Goal: Find contact information: Find contact information

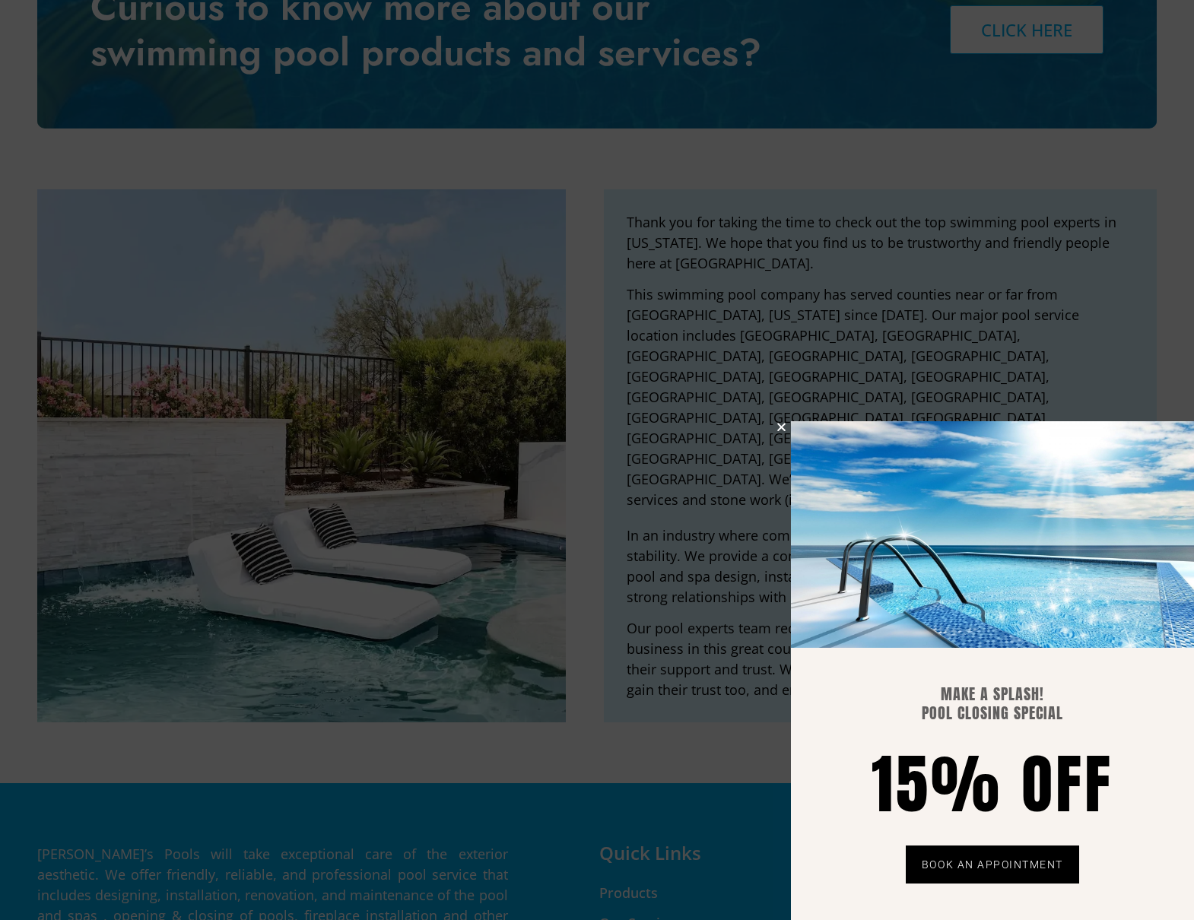
scroll to position [3547, 0]
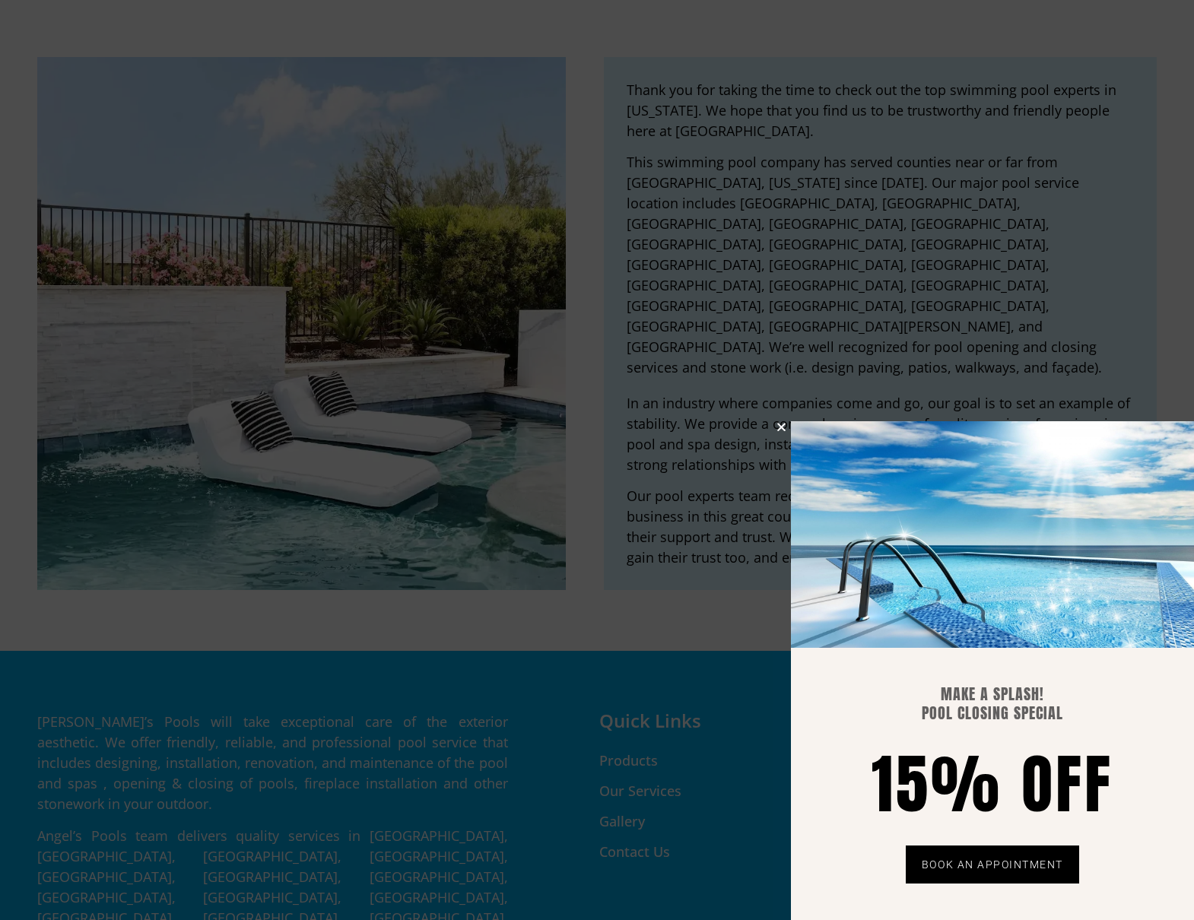
click at [779, 426] on icon "Close" at bounding box center [780, 426] width 11 height 11
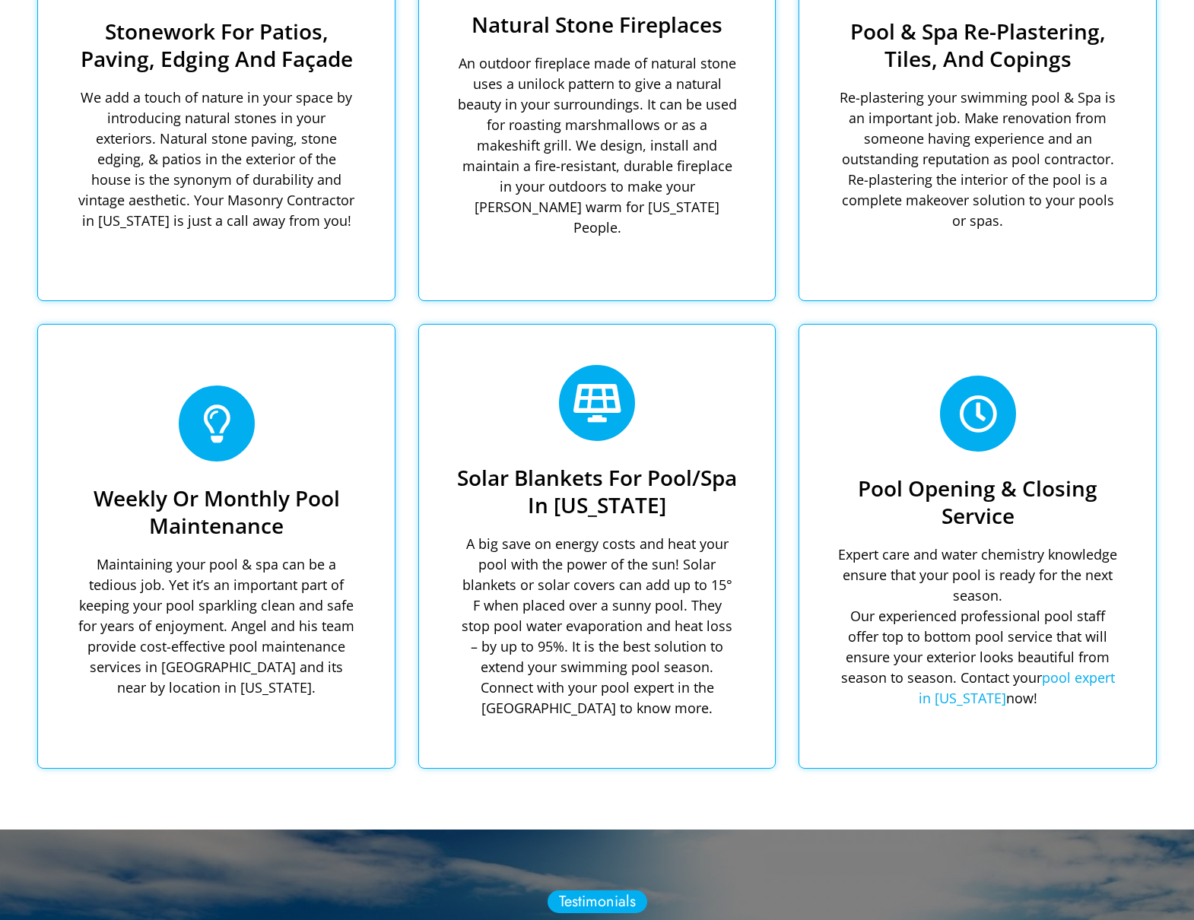
scroll to position [0, 0]
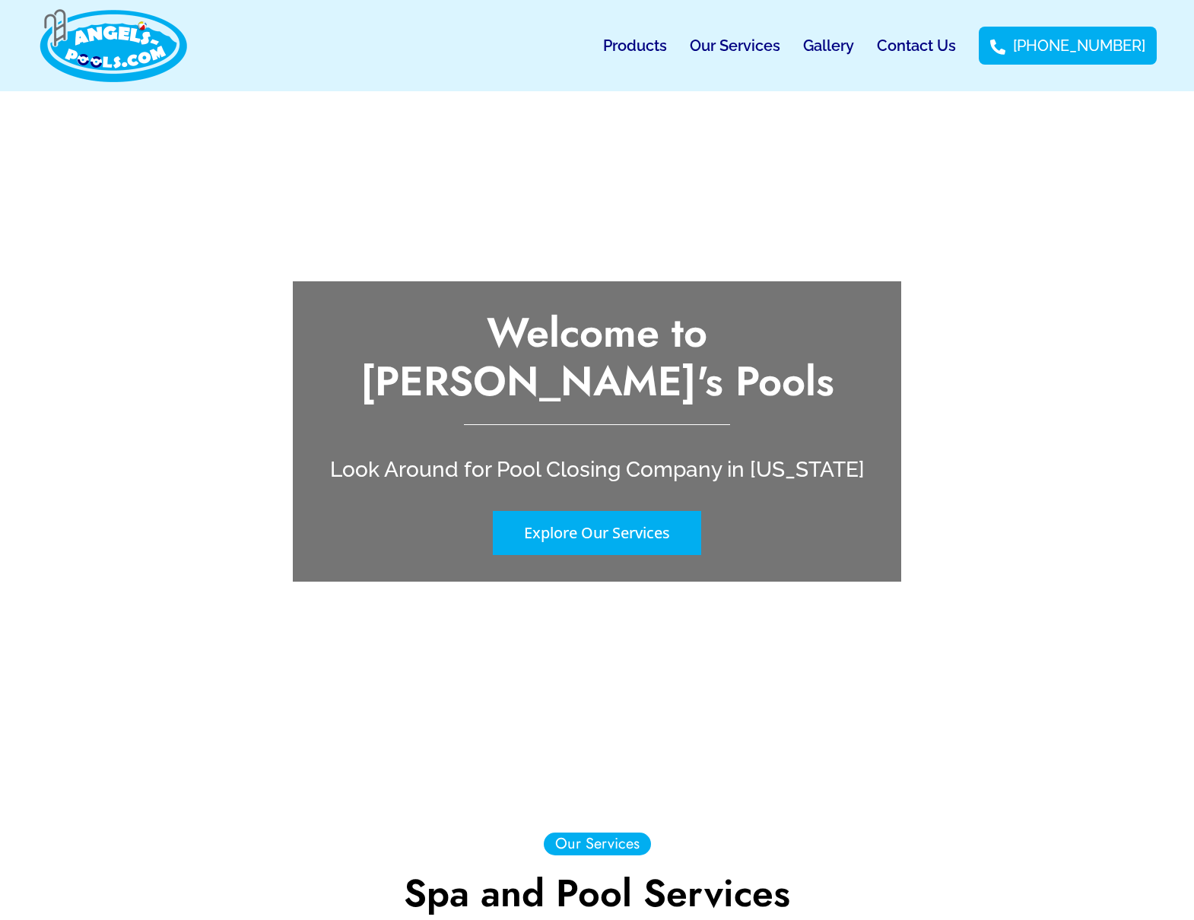
click at [938, 46] on link "Contact Us" at bounding box center [916, 45] width 79 height 35
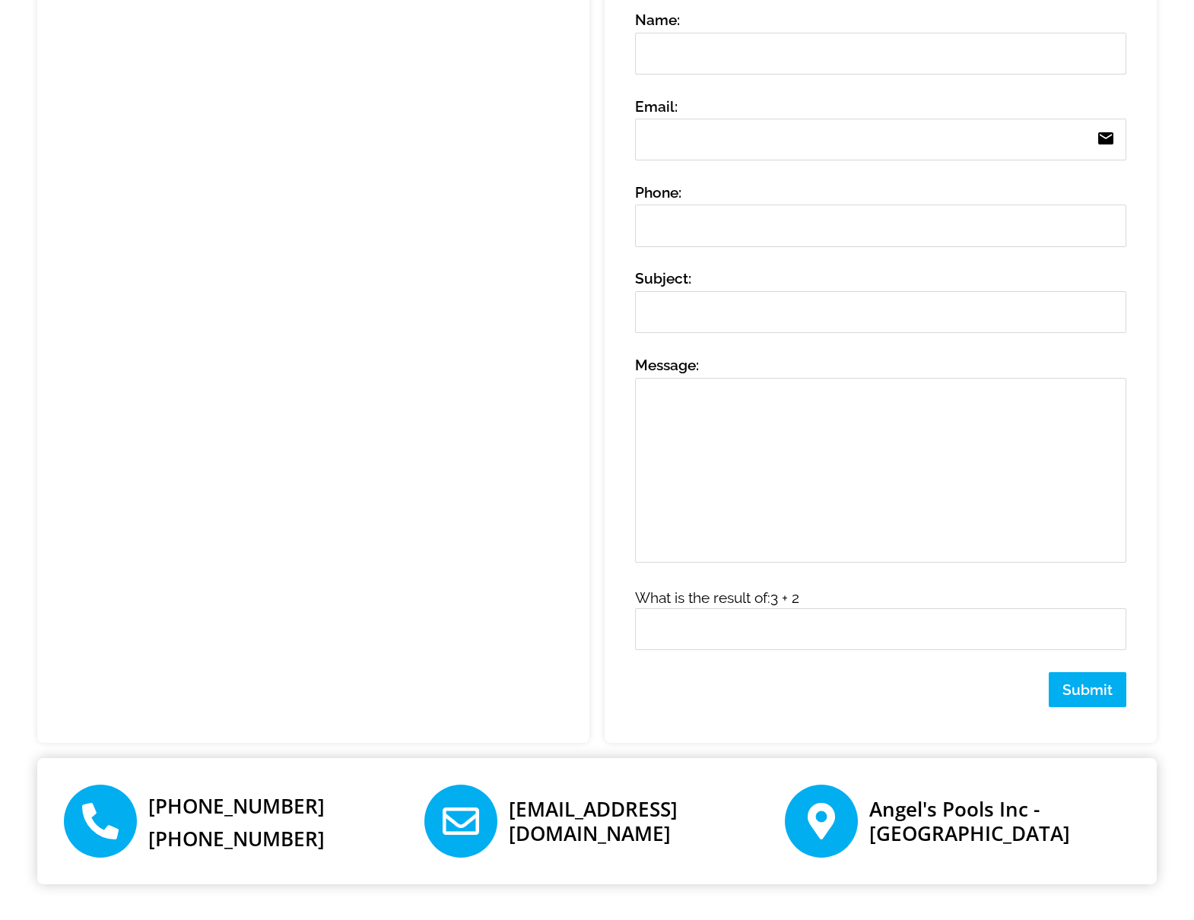
scroll to position [682, 0]
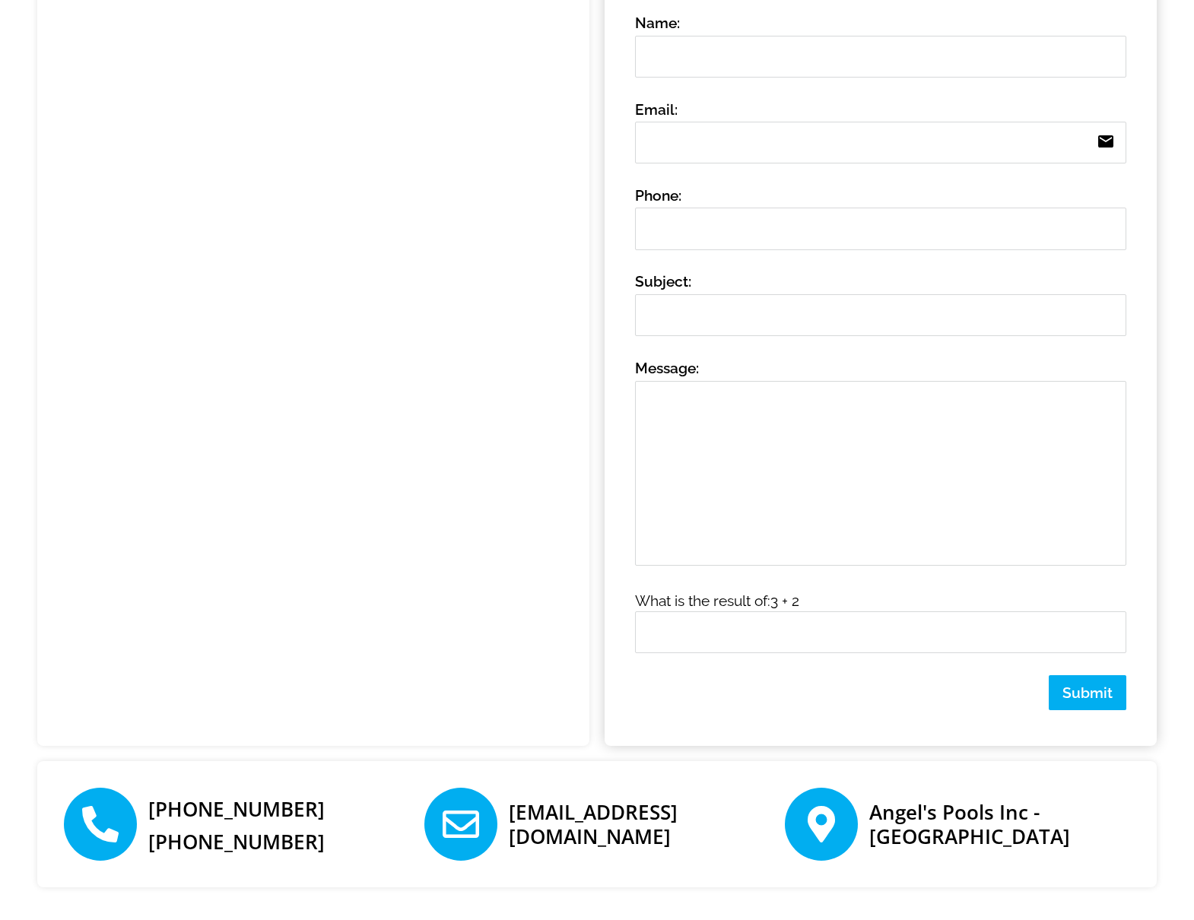
click at [1146, 358] on div "Subject:" at bounding box center [891, 314] width 513 height 87
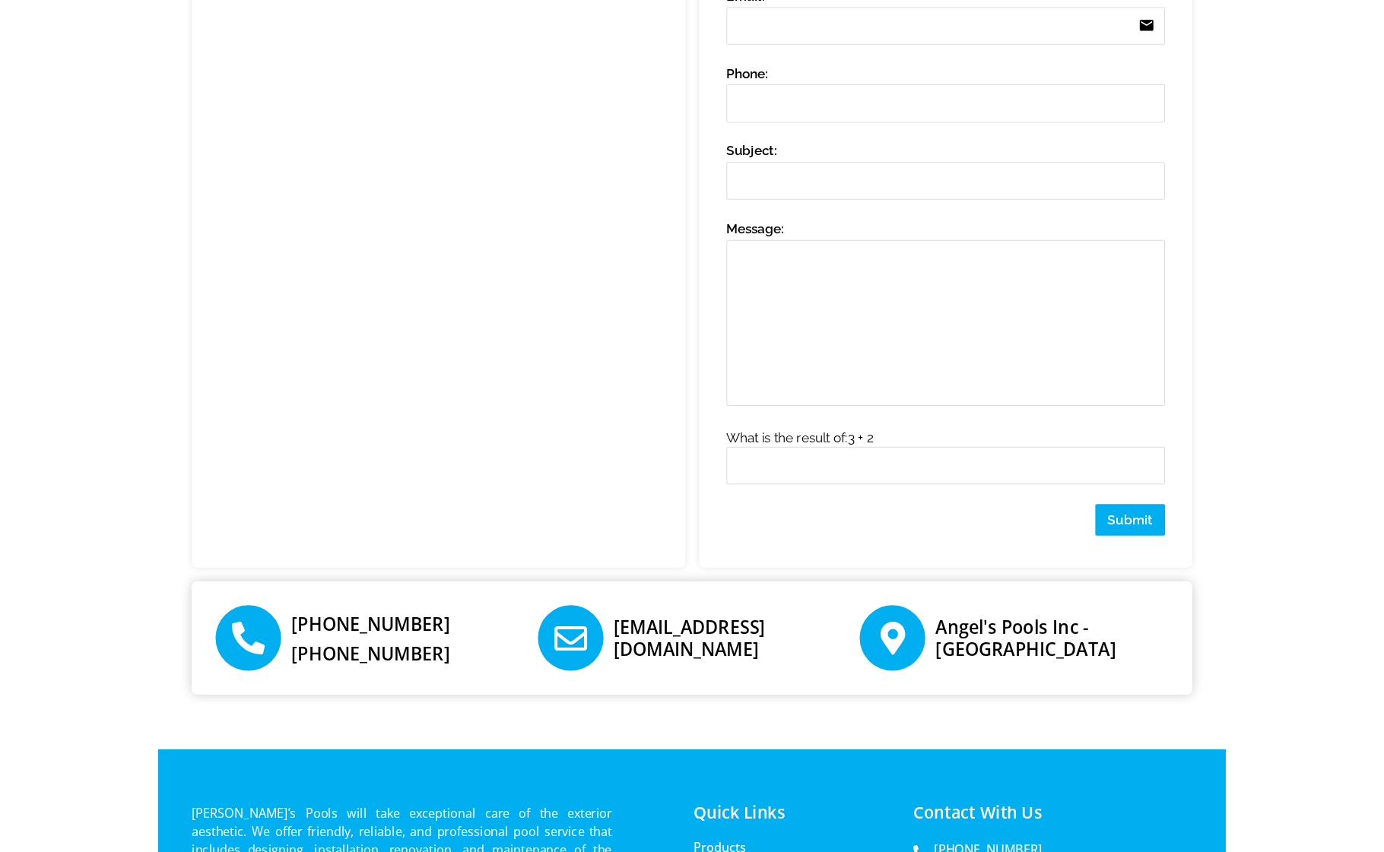
scroll to position [0, 0]
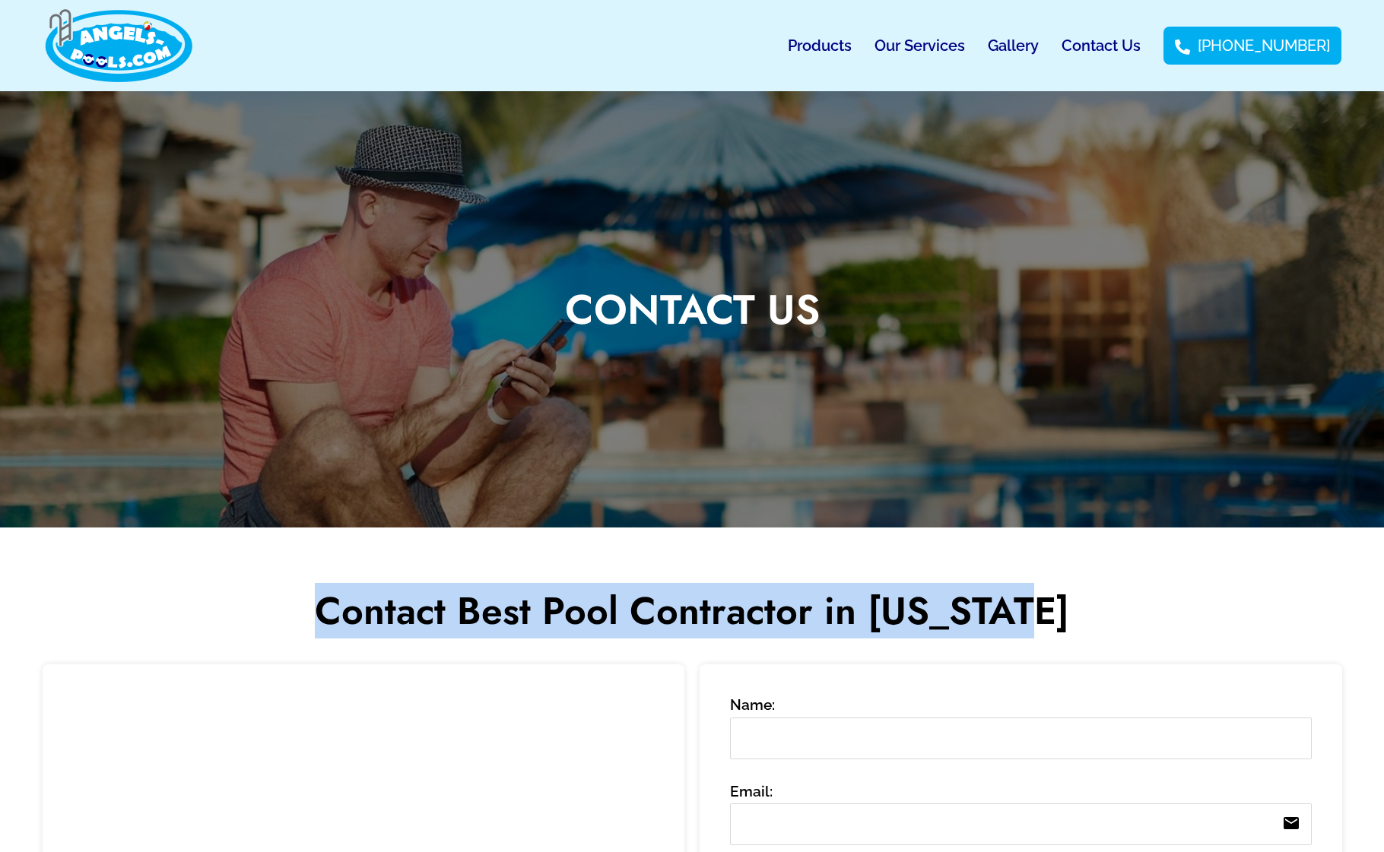
drag, startPoint x: 340, startPoint y: 610, endPoint x: 1064, endPoint y: 612, distance: 723.8
click at [1064, 612] on h2 "Contact Best Pool Contractor in [US_STATE]" at bounding box center [692, 611] width 836 height 46
copy h2 "Contact Best Pool Contractor in [US_STATE]"
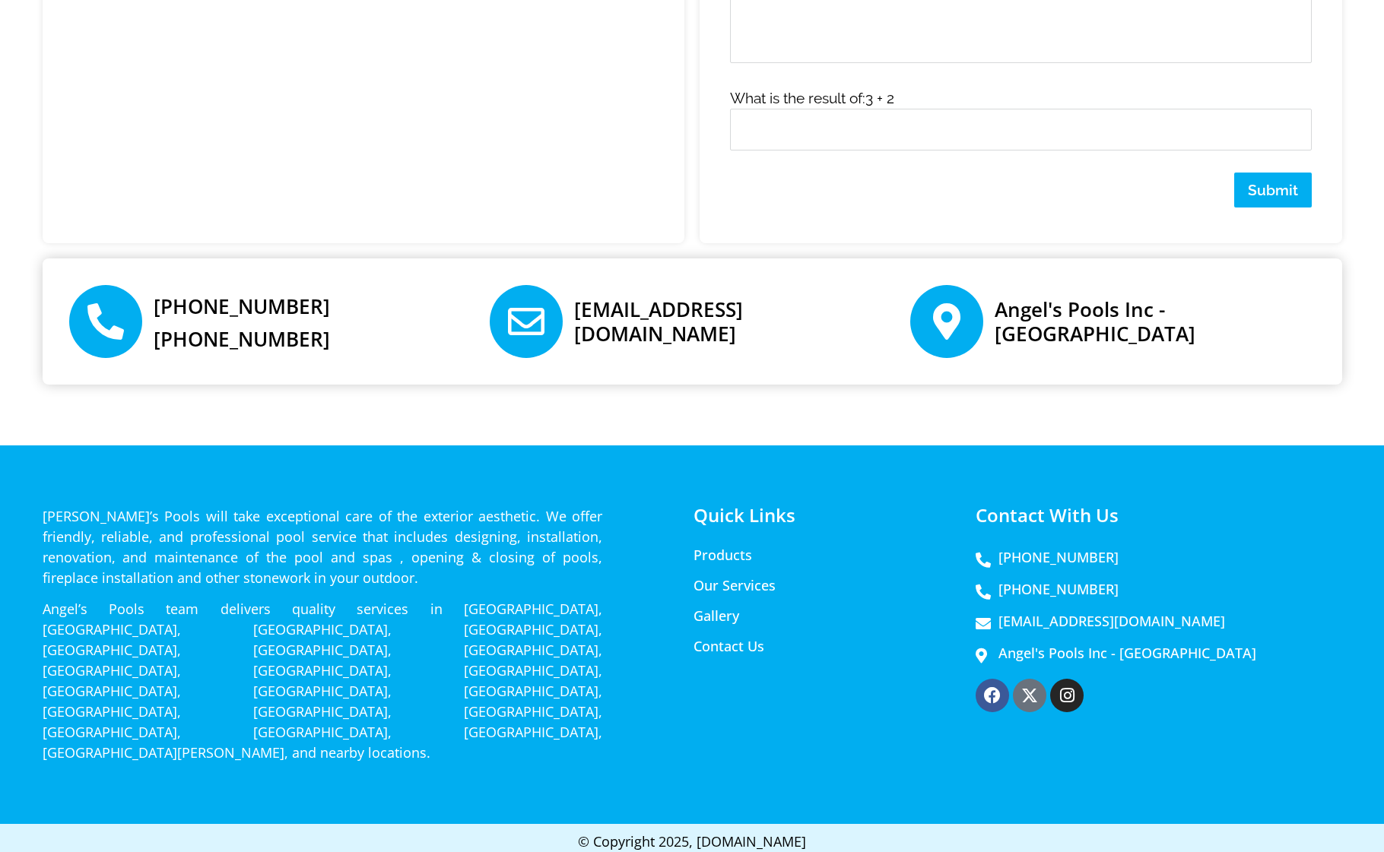
scroll to position [1199, 0]
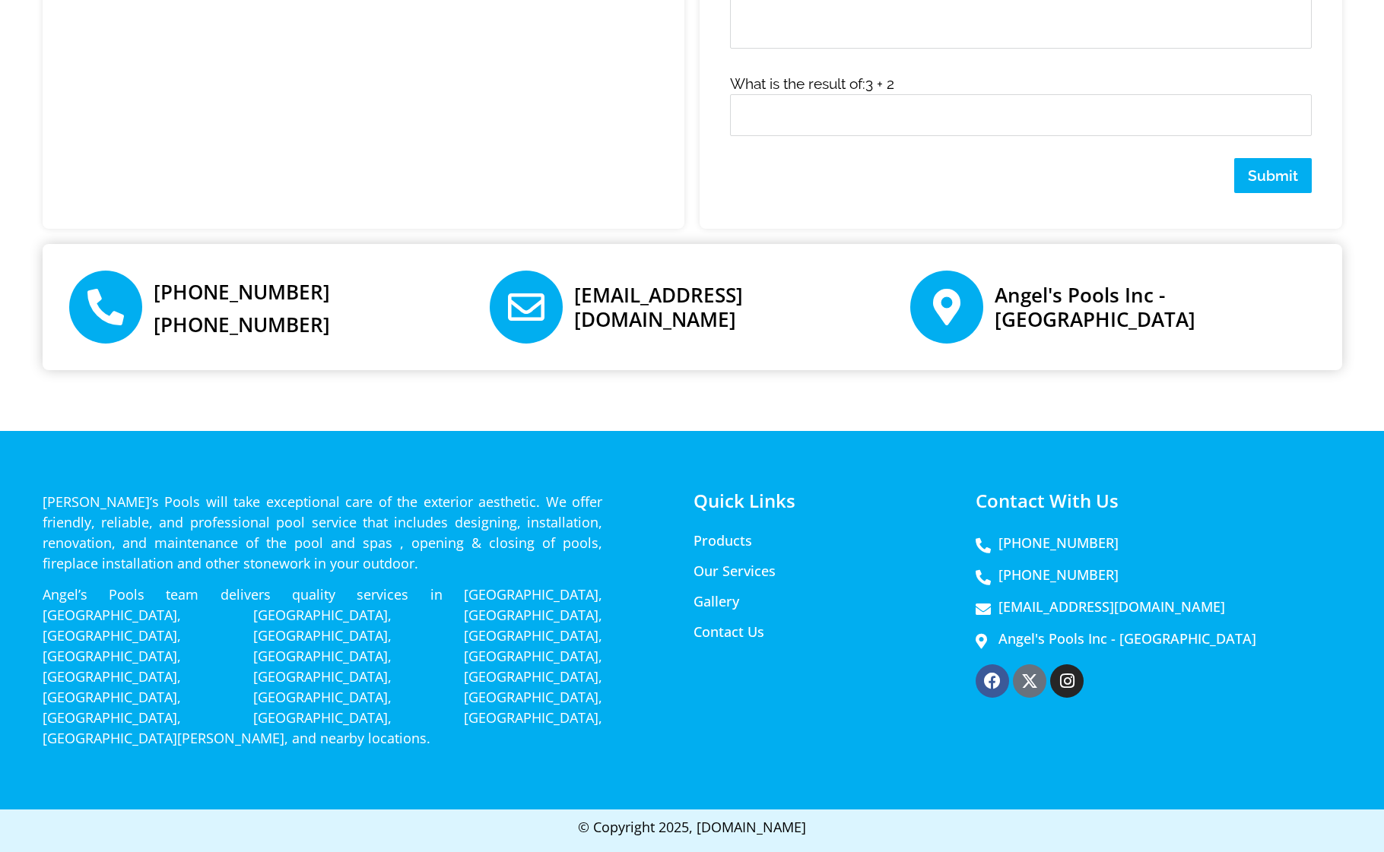
click at [674, 332] on link "[EMAIL_ADDRESS][DOMAIN_NAME]" at bounding box center [658, 306] width 169 height 51
